Goal: Information Seeking & Learning: Check status

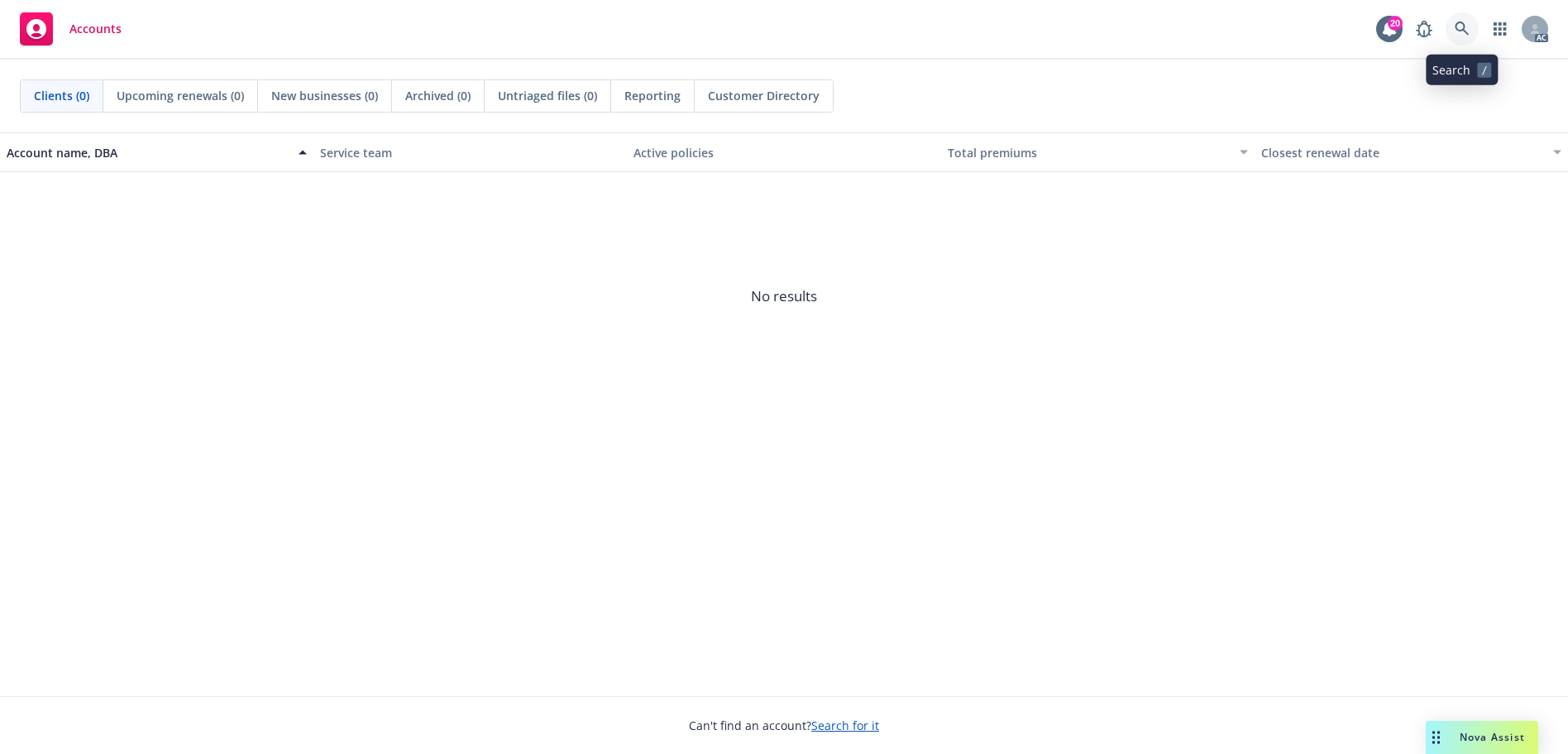
click at [1469, 25] on icon at bounding box center [1463, 29] width 15 height 15
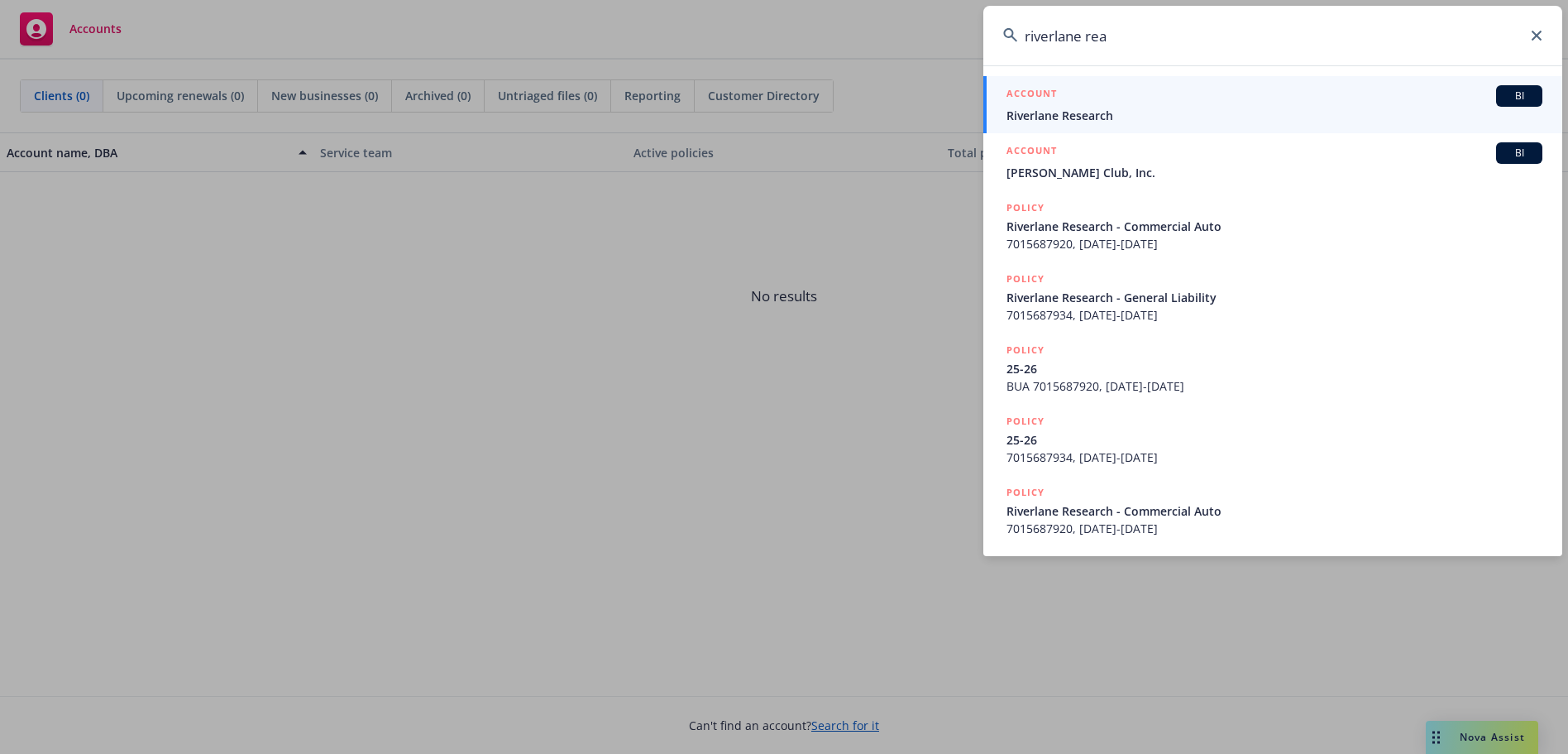
type input "riverlane rea"
click at [1292, 111] on span "Riverlane Research" at bounding box center [1275, 115] width 536 height 18
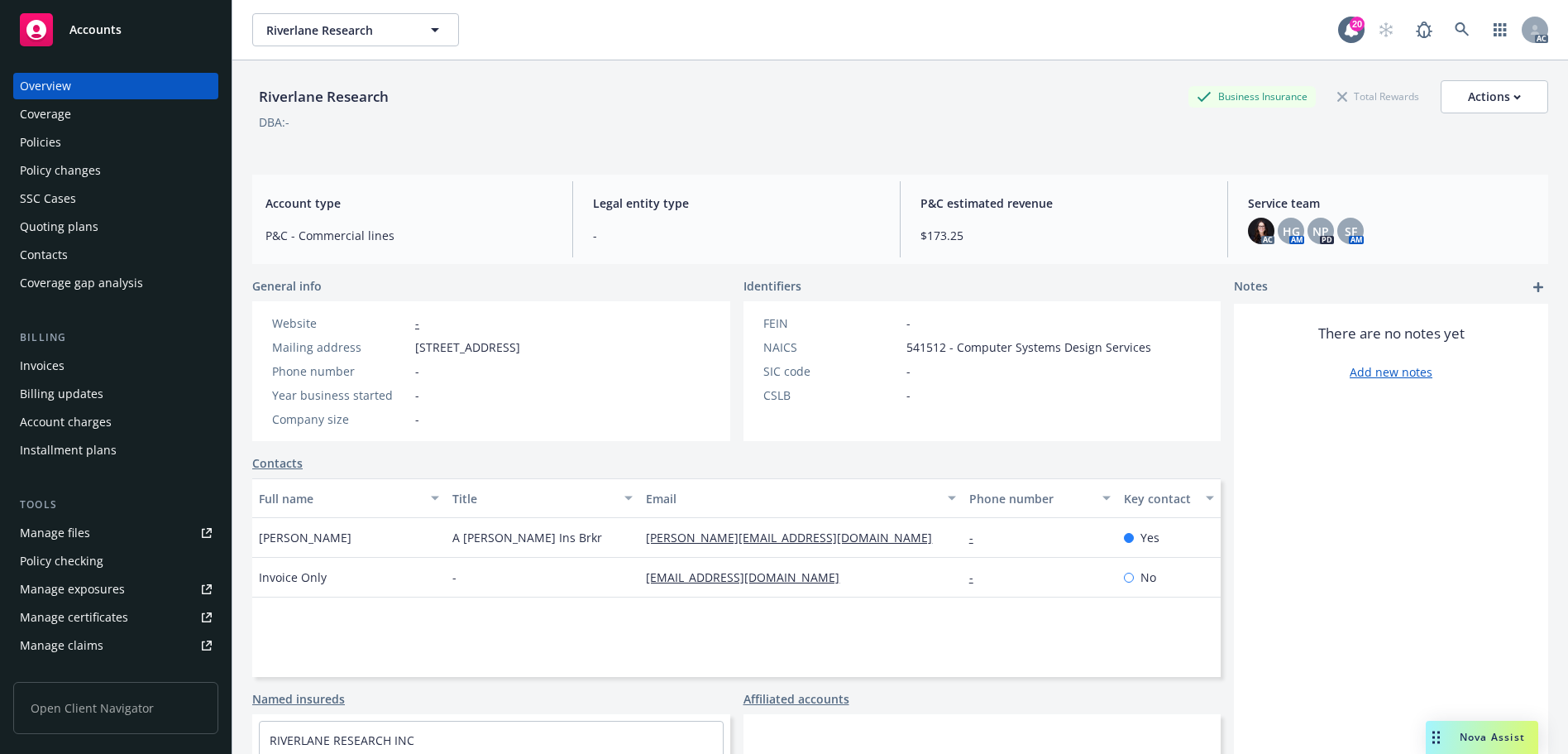
click at [91, 358] on div "Invoices" at bounding box center [116, 366] width 192 height 27
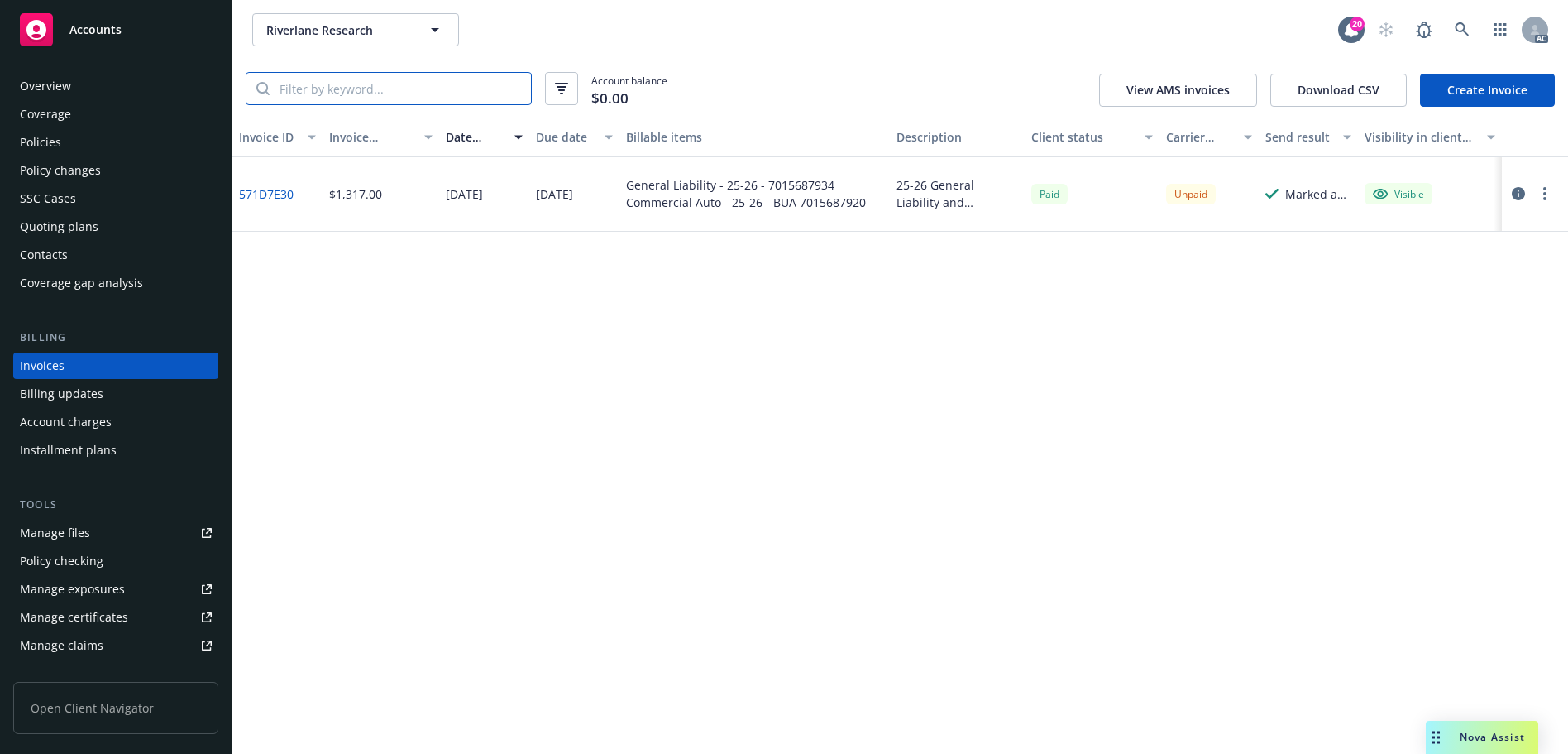
click at [359, 85] on input "search" at bounding box center [400, 89] width 261 height 32
click at [415, 102] on input "search" at bounding box center [400, 89] width 261 height 32
paste input "7015687920"
type input "7015687920"
click at [270, 191] on link "571D7E30" at bounding box center [266, 194] width 54 height 18
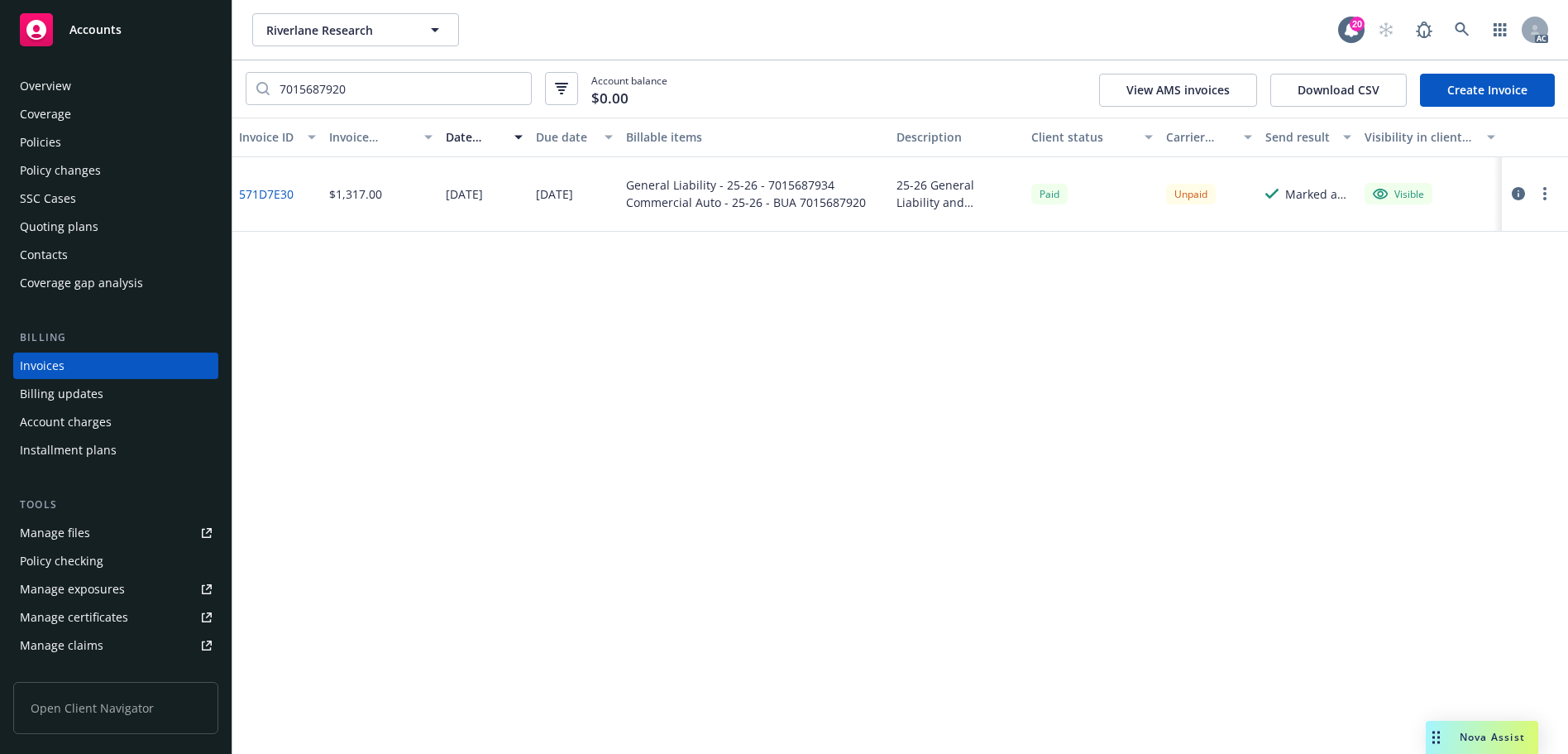
click at [93, 140] on div "Policies" at bounding box center [116, 142] width 192 height 27
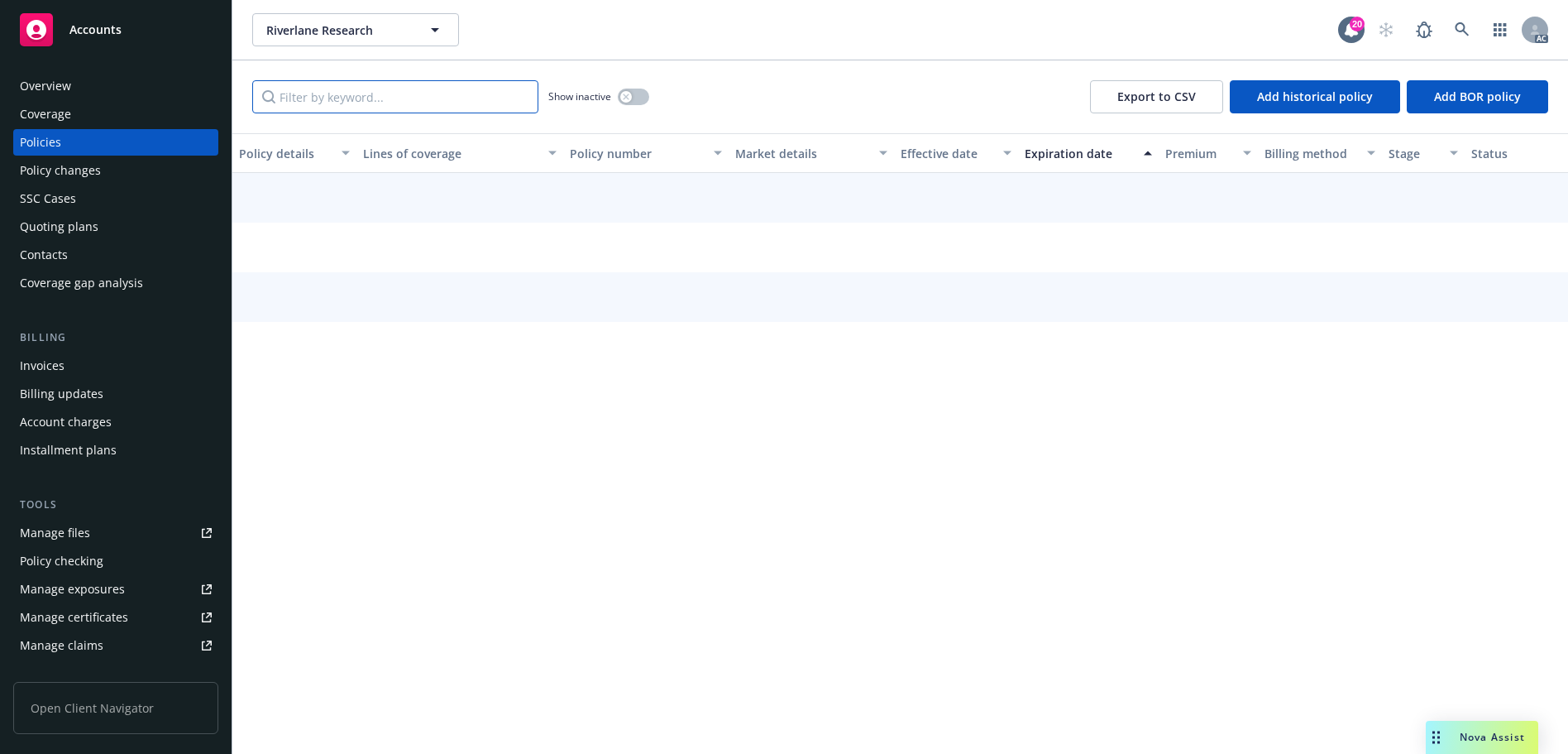
drag, startPoint x: 312, startPoint y: 99, endPoint x: 377, endPoint y: 94, distance: 65.2
click at [377, 94] on input "Filter by keyword..." at bounding box center [395, 97] width 287 height 33
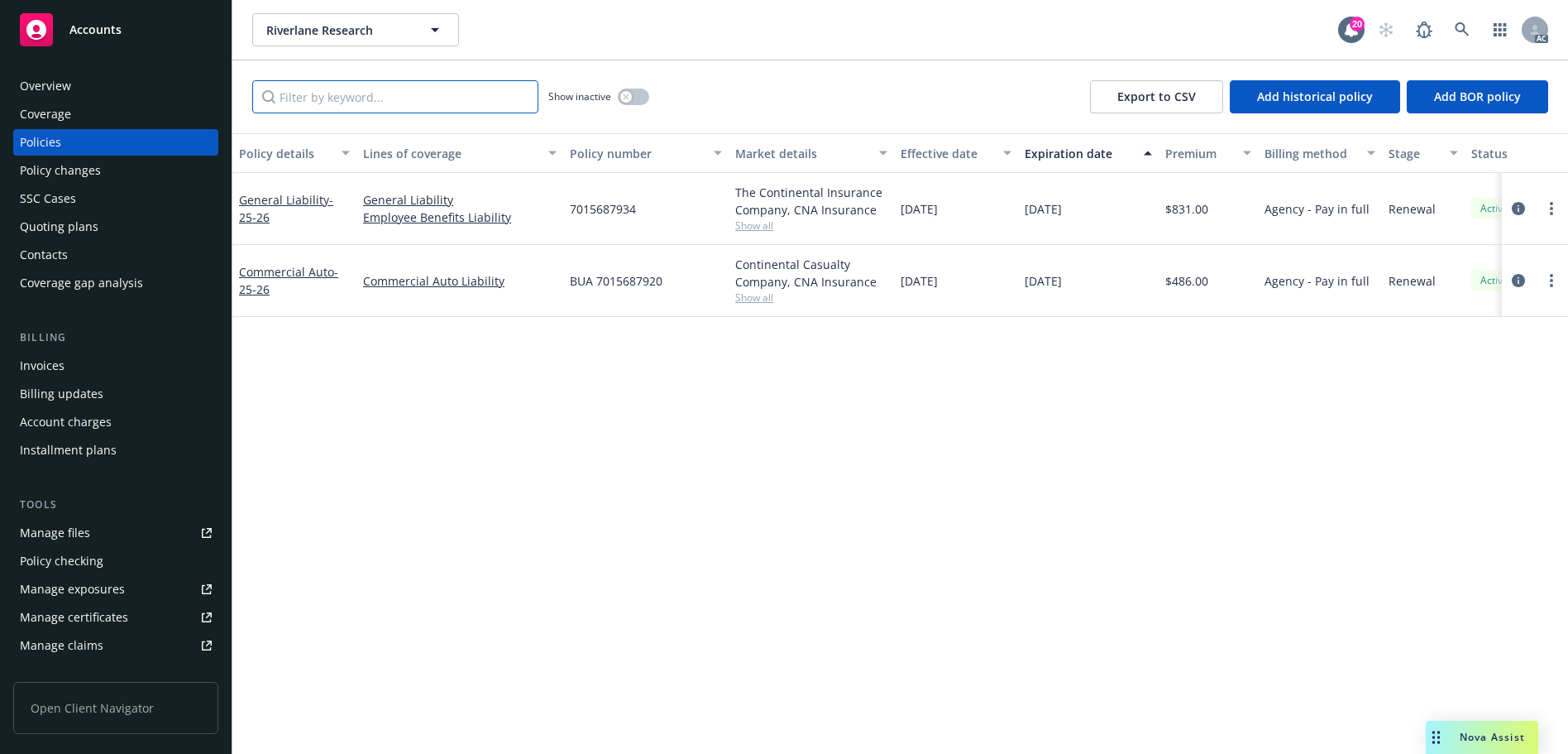
paste input "7015687920"
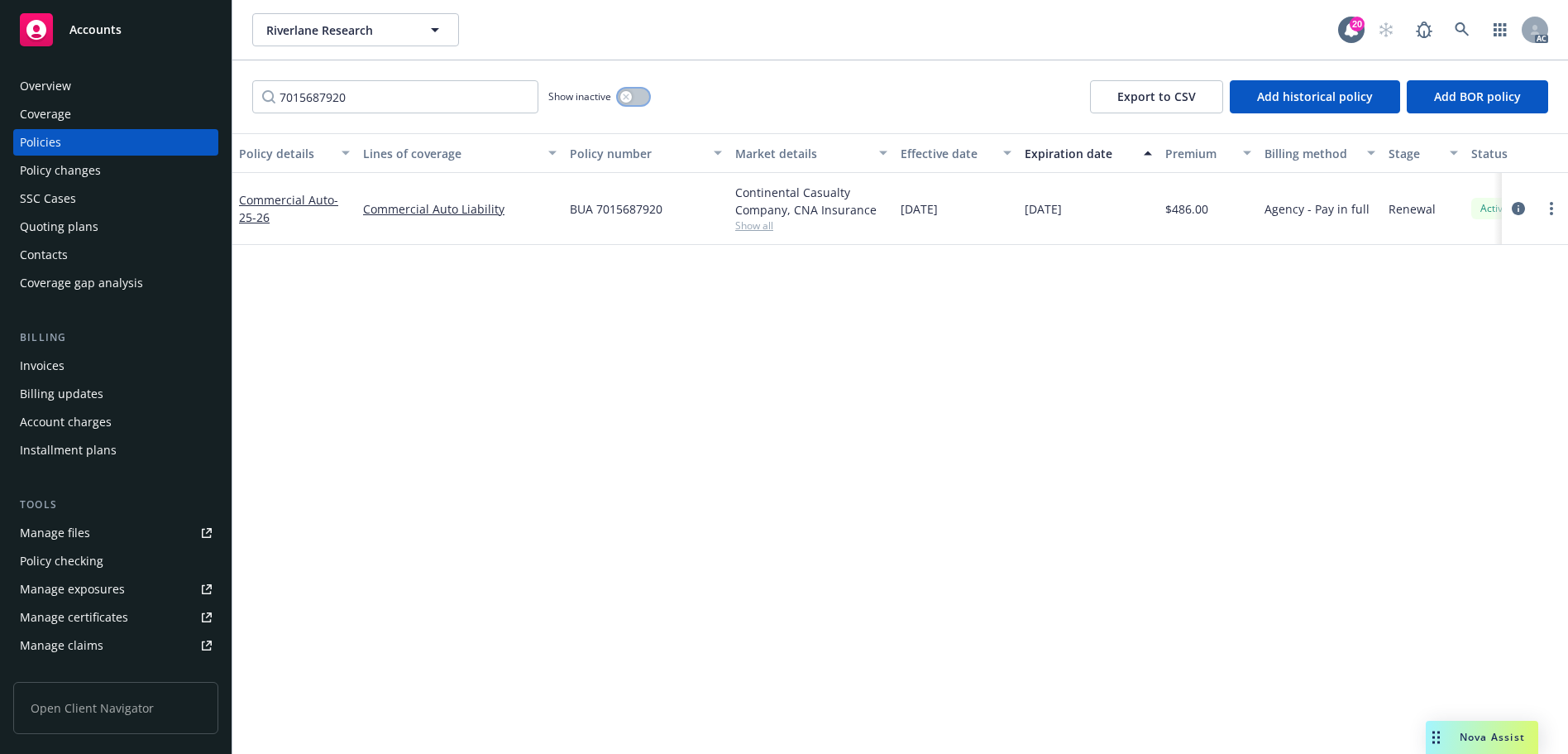
click at [636, 97] on button "button" at bounding box center [634, 97] width 32 height 17
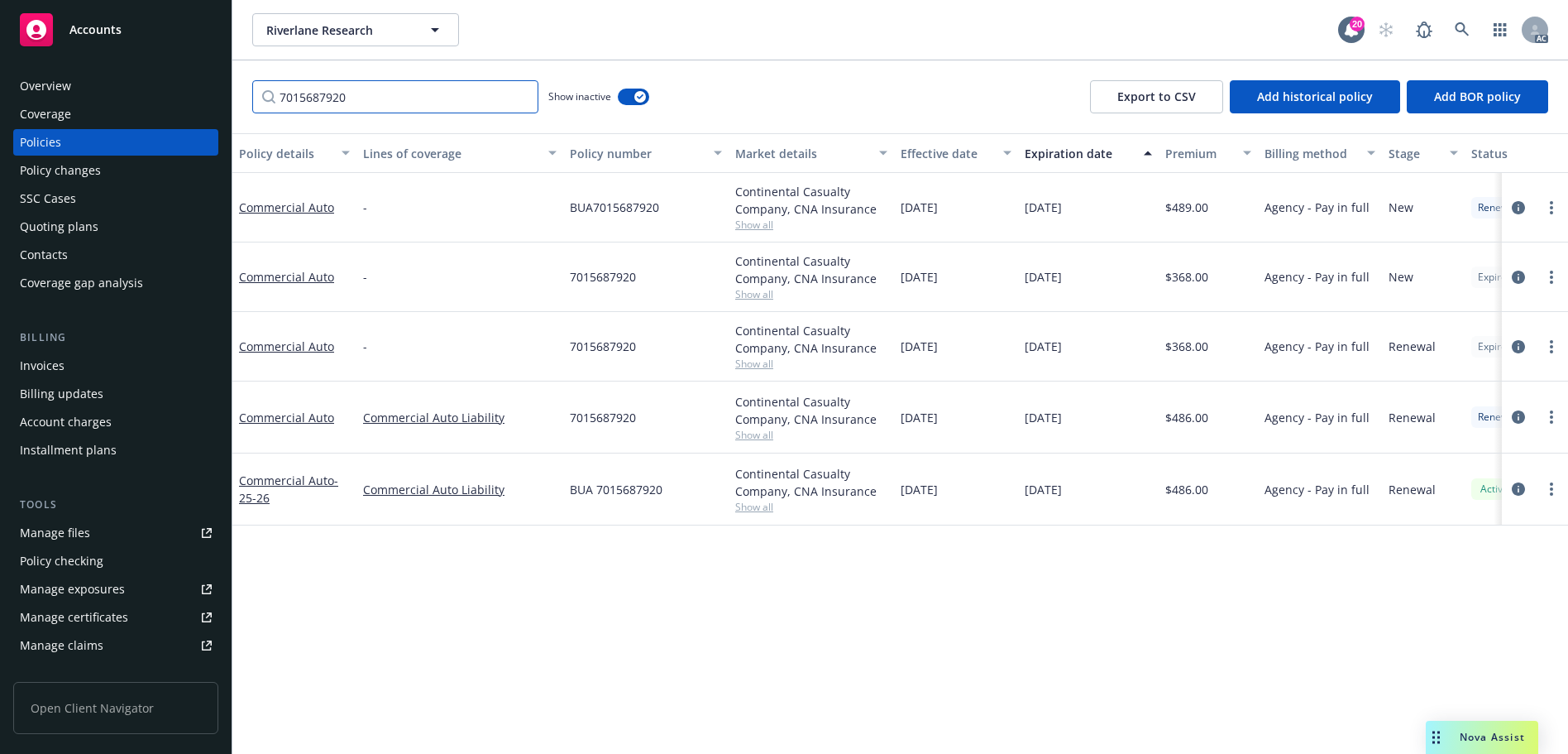
click at [403, 94] on input "7015687920" at bounding box center [395, 97] width 287 height 33
paste input "34"
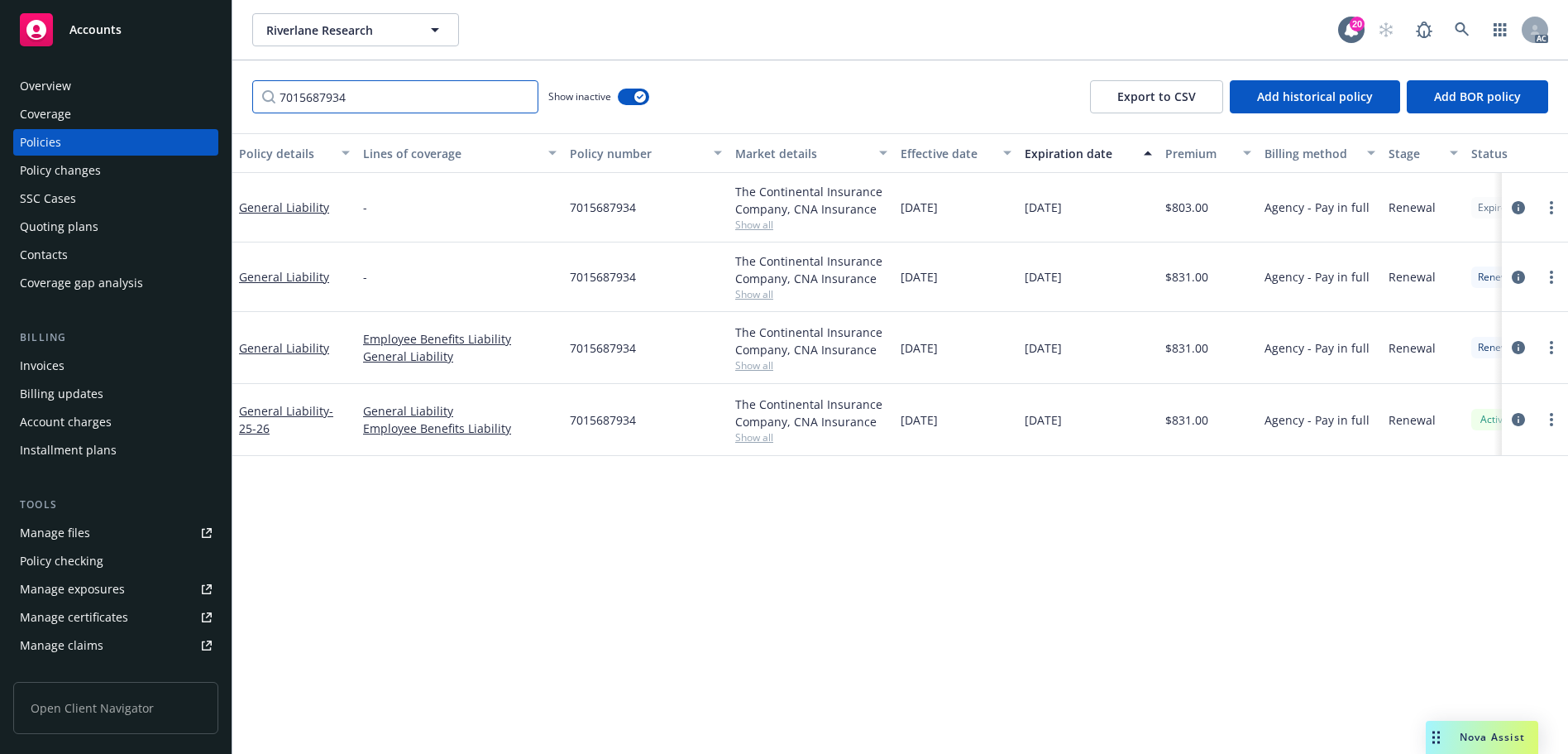
type input "7015687934"
click at [602, 350] on span "7015687934" at bounding box center [602, 348] width 66 height 18
